Goal: Task Accomplishment & Management: Complete application form

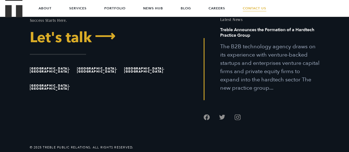
click at [63, 39] on link "Let's talk ⟶" at bounding box center [100, 37] width 141 height 14
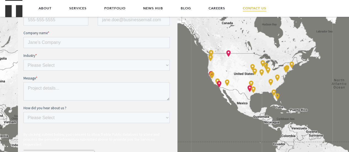
scroll to position [248, 0]
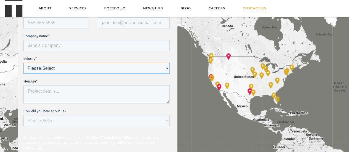
click at [70, 70] on select "Please Select E-commerce AI API Big Data Bio Tech (including Life Sciences) Blo…" at bounding box center [96, 68] width 146 height 11
click at [18, 104] on div "Contact info" at bounding box center [98, 83] width 160 height 227
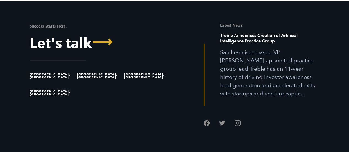
scroll to position [487, 0]
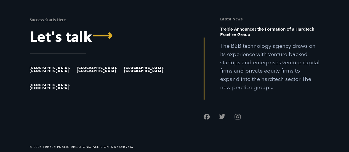
click at [246, 76] on p "The B2B technology agency draws on its experience with venture-backed startups …" at bounding box center [269, 67] width 99 height 50
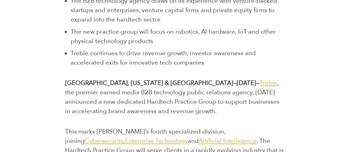
scroll to position [359, 0]
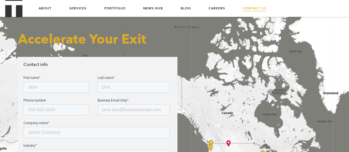
scroll to position [156, 0]
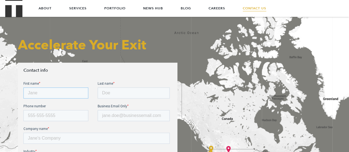
click at [64, 90] on input "First name *" at bounding box center [55, 92] width 65 height 11
type input "[PERSON_NAME]"
click at [115, 92] on input "Last name *" at bounding box center [134, 92] width 72 height 11
type input "[PERSON_NAME]"
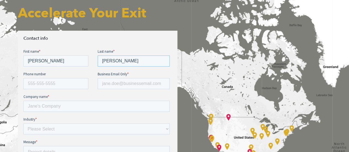
scroll to position [211, 0]
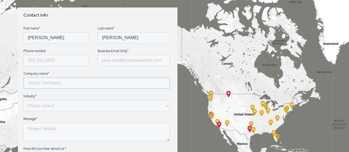
click at [70, 84] on input "Company name *" at bounding box center [96, 83] width 146 height 11
type input "CyberTheory"
drag, startPoint x: 107, startPoint y: 65, endPoint x: 112, endPoint y: 60, distance: 8.0
click at [107, 65] on input "Business Email Only *" at bounding box center [134, 60] width 72 height 11
type input "[EMAIL_ADDRESS][DOMAIN_NAME]"
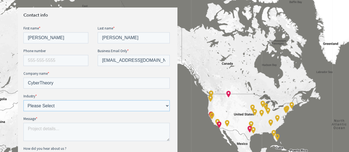
drag, startPoint x: 58, startPoint y: 106, endPoint x: 58, endPoint y: 119, distance: 13.0
click at [58, 115] on fieldset "Industry * Please Select E-commerce AI API Big Data Bio Tech (including Life Sc…" at bounding box center [97, 105] width 148 height 23
click at [51, 134] on textarea "Message *" at bounding box center [96, 132] width 146 height 18
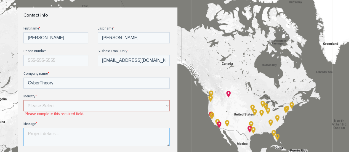
paste textarea "Hi, I lead partnerships at CyberTheory, a marketing advisory firm focused on cy…"
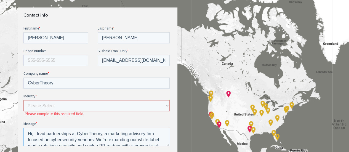
scroll to position [39, 0]
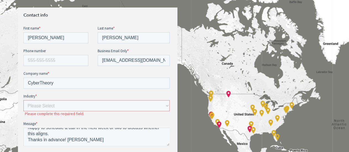
click at [65, 118] on fieldset "Industry * Please Select E-commerce AI API Big Data Bio Tech (including Life Sc…" at bounding box center [97, 108] width 148 height 28
click at [114, 139] on textarea "Hi, I lead partnerships at CyberTheory, a marketing advisory firm focused on cy…" at bounding box center [96, 137] width 146 height 18
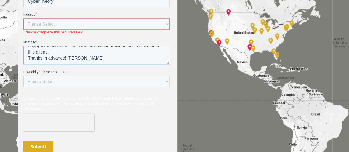
scroll to position [294, 0]
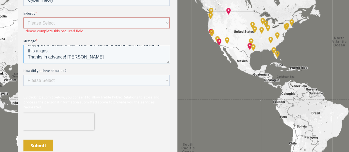
click at [68, 56] on textarea "Hi, I lead partnerships at CyberTheory, a marketing advisory firm focused on cy…" at bounding box center [96, 54] width 146 height 18
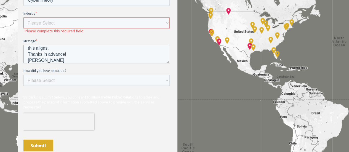
type textarea "Hi, I lead partnerships at CyberTheory, a marketing advisory firm focused on cy…"
click at [91, 24] on select "Please Select E-commerce AI API Big Data Bio Tech (including Life Sciences) Blo…" at bounding box center [96, 22] width 146 height 11
select select "Cyber Security"
click at [23, 28] on select "Please Select E-commerce AI API Big Data Bio Tech (including Life Sciences) Blo…" at bounding box center [96, 22] width 146 height 11
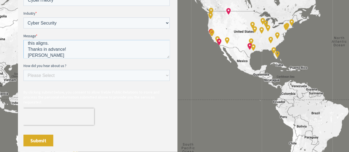
click at [72, 50] on textarea "Hi, I lead partnerships at CyberTheory, a marketing advisory firm focused on cy…" at bounding box center [96, 49] width 146 height 18
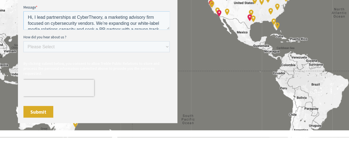
scroll to position [349, 0]
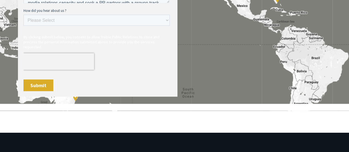
click at [38, 82] on input "Submit" at bounding box center [38, 85] width 30 height 12
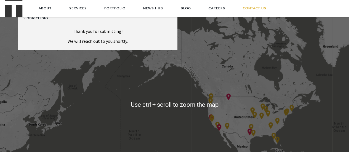
scroll to position [156, 0]
